Goal: Find specific fact: Find specific fact

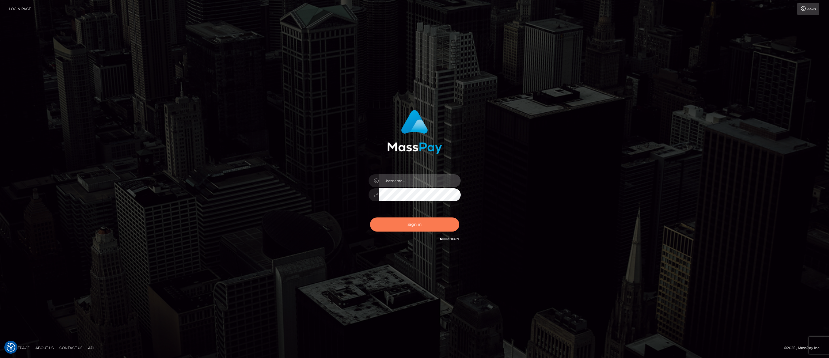
type input "jlogue"
click at [421, 226] on button "Sign in" at bounding box center [414, 224] width 89 height 14
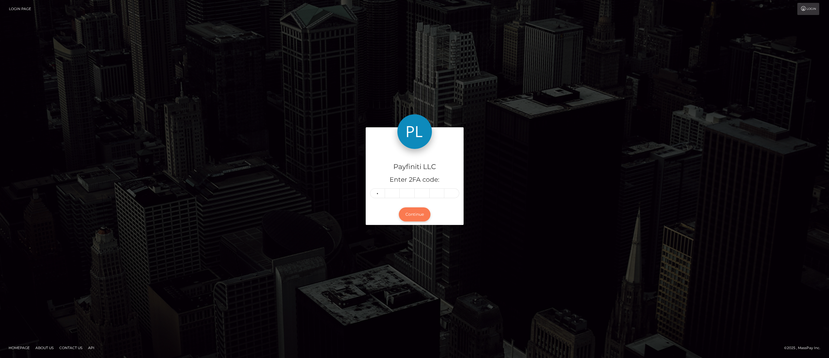
type input "7"
type input "3"
type input "9"
type input "7"
type input "0"
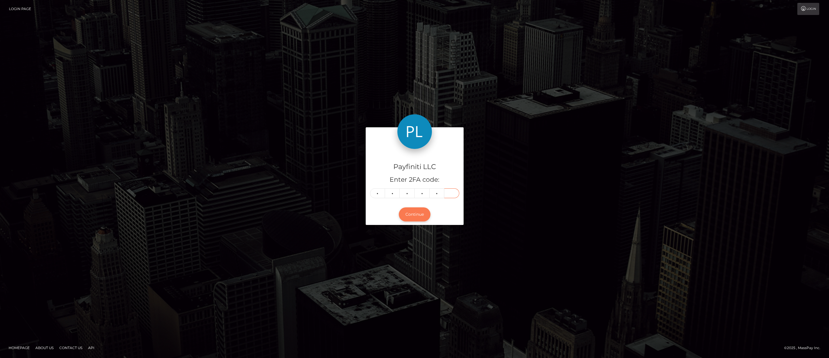
type input "6"
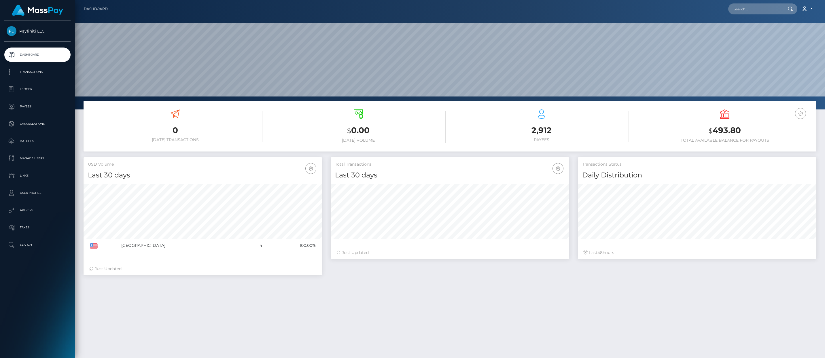
scroll to position [102, 238]
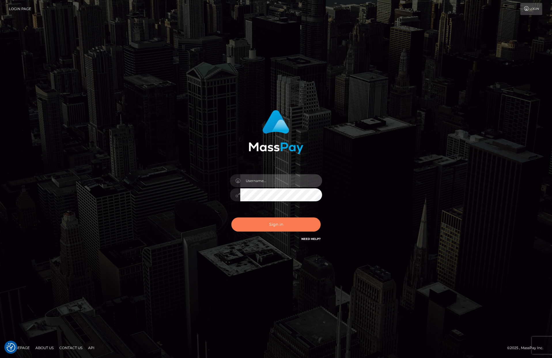
type input "jlogue"
click at [269, 223] on button "Sign in" at bounding box center [275, 224] width 89 height 14
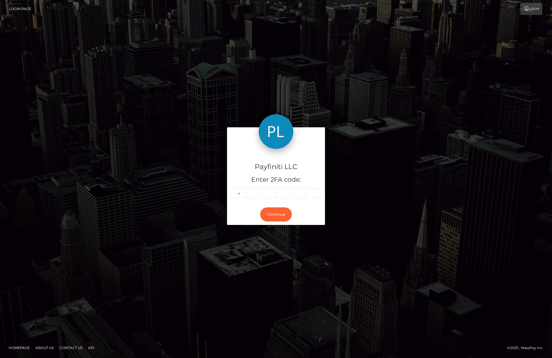
type input "0"
type input "6"
type input "2"
type input "4"
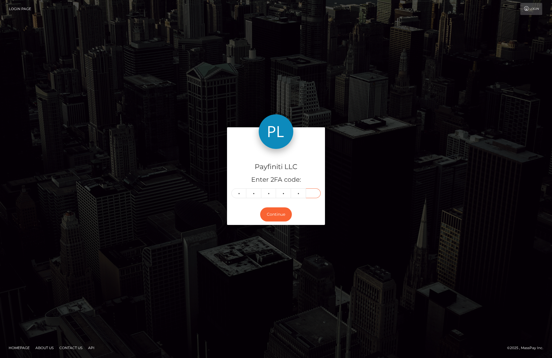
type input "2"
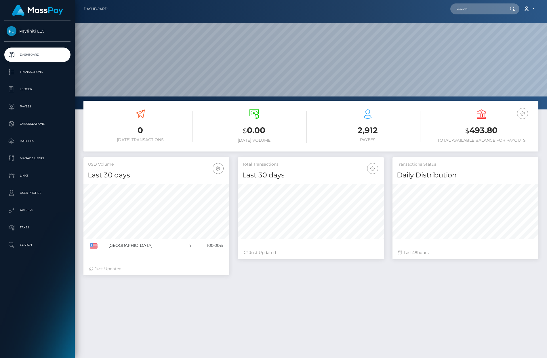
scroll to position [102, 146]
click at [22, 210] on p "API Keys" at bounding box center [38, 210] width 62 height 9
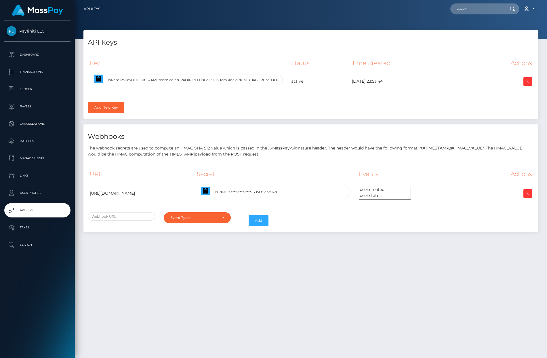
select select
click at [190, 80] on input "text" at bounding box center [193, 80] width 180 height 11
click at [27, 106] on p "Payees" at bounding box center [38, 106] width 62 height 9
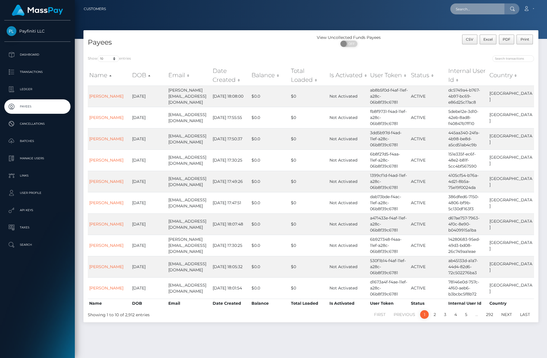
click at [470, 11] on input "text" at bounding box center [478, 8] width 54 height 11
type input "jglinut@aol.com"
click at [486, 32] on link "Johnathan Logue" at bounding box center [474, 29] width 46 height 11
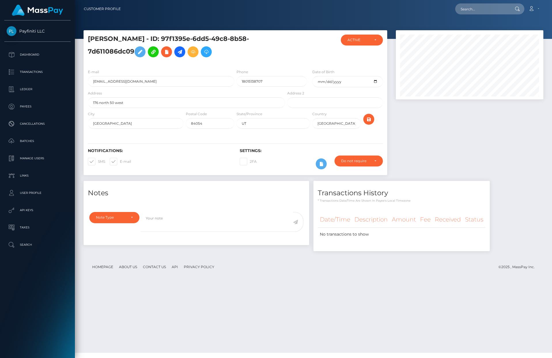
scroll to position [69, 147]
drag, startPoint x: 262, startPoint y: 82, endPoint x: 239, endPoint y: 81, distance: 23.0
click at [239, 81] on input "18015138707" at bounding box center [271, 81] width 70 height 11
drag, startPoint x: 164, startPoint y: 37, endPoint x: 133, endPoint y: 48, distance: 32.8
click at [133, 48] on h5 "[PERSON_NAME] - ID: 97f1395e-6dd5-49c8-8b58-7d611086dc09" at bounding box center [185, 48] width 194 height 26
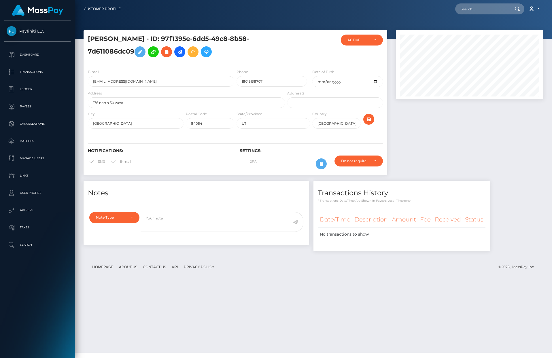
copy h5 "97f1395e-6dd5-49c8-8b58-7d611086dc09"
